Goal: Navigation & Orientation: Find specific page/section

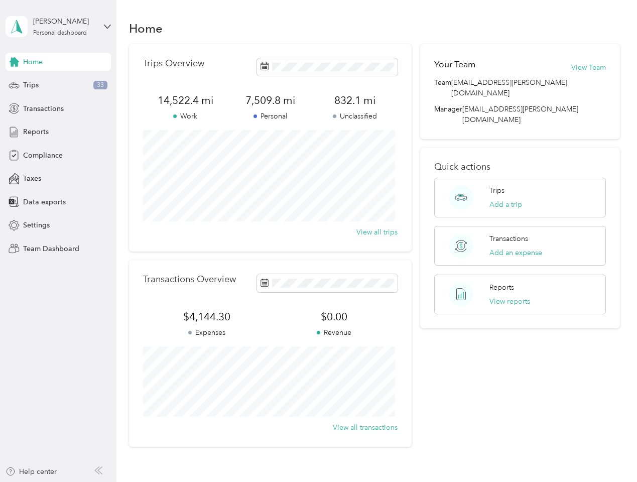
click at [318, 241] on div "Trips Overview 14,522.4 mi Work 7,509.8 mi Personal 832.1 mi Unclassified View …" at bounding box center [270, 147] width 283 height 207
click at [58, 27] on div "[PERSON_NAME]" at bounding box center [64, 21] width 63 height 11
click at [58, 62] on div "You’re signed in as [EMAIL_ADDRESS][PERSON_NAME][DOMAIN_NAME] Team dashboard Pe…" at bounding box center [140, 88] width 268 height 102
click at [14, 62] on div "You’re signed in as [EMAIL_ADDRESS][PERSON_NAME][DOMAIN_NAME] Team dashboard Pe…" at bounding box center [140, 88] width 268 height 102
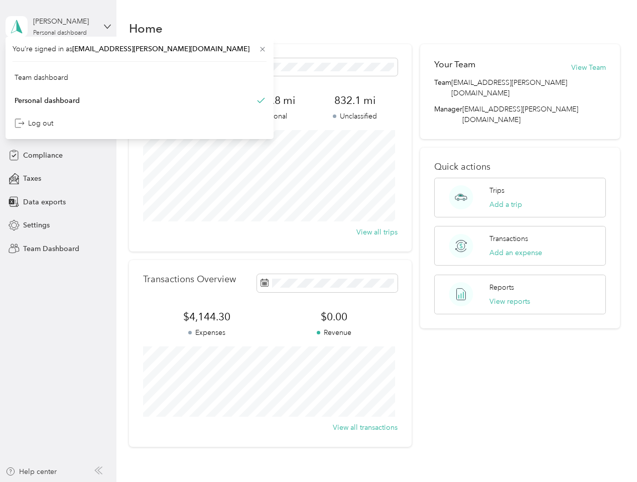
click at [58, 85] on div "Trips 33" at bounding box center [58, 85] width 105 height 18
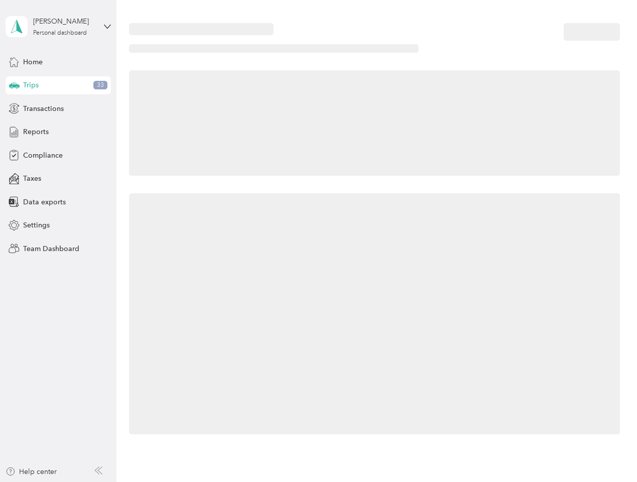
click at [14, 85] on icon at bounding box center [14, 84] width 11 height 5
click at [58, 108] on span "Transactions" at bounding box center [43, 108] width 41 height 11
click at [14, 108] on icon at bounding box center [14, 108] width 11 height 11
click at [58, 132] on div "Reports" at bounding box center [58, 132] width 105 height 18
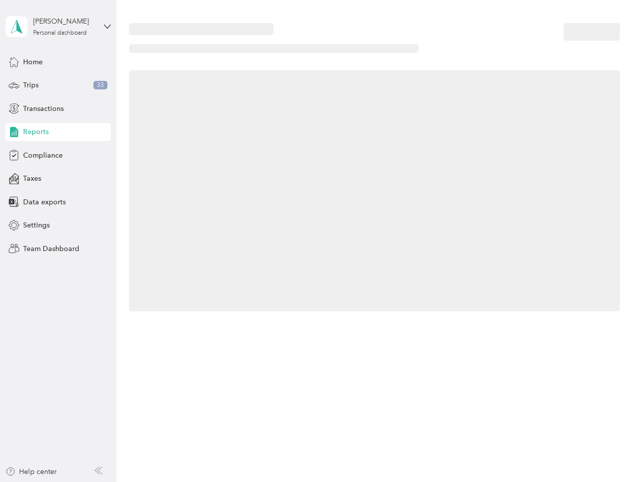
click at [14, 132] on icon at bounding box center [14, 131] width 11 height 11
